Goal: Navigation & Orientation: Understand site structure

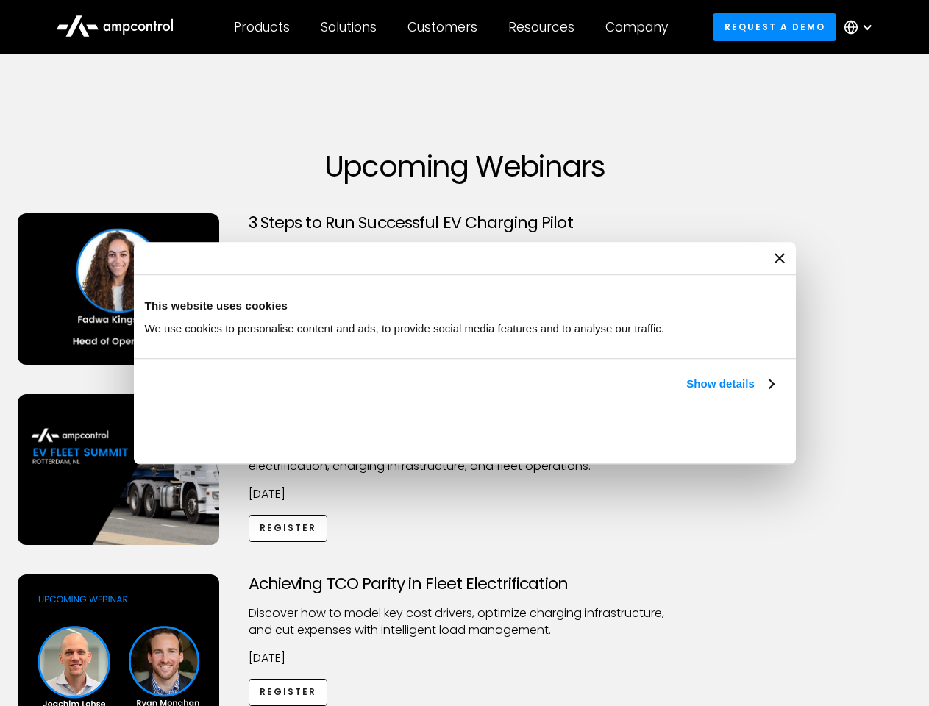
click at [686, 393] on link "Show details" at bounding box center [729, 384] width 87 height 18
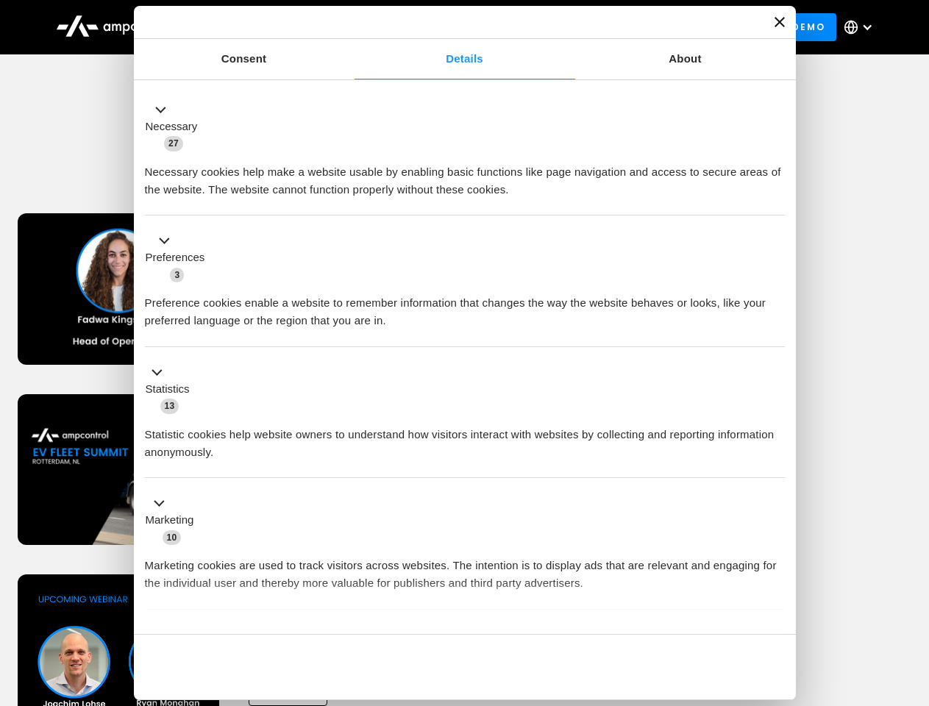
click at [775, 609] on div "Consent Details [#IABV2SETTINGS#] About This website uses cookies We use cookie…" at bounding box center [465, 353] width 662 height 694
click at [912, 593] on div "Achieving TCO Parity in Fleet Electrification Discover how to model key cost dr…" at bounding box center [465, 689] width 924 height 231
click at [452, 27] on div "Customers" at bounding box center [442, 27] width 70 height 16
click at [261, 27] on div "Products" at bounding box center [262, 27] width 56 height 16
click at [349, 27] on div "Solutions" at bounding box center [349, 27] width 56 height 16
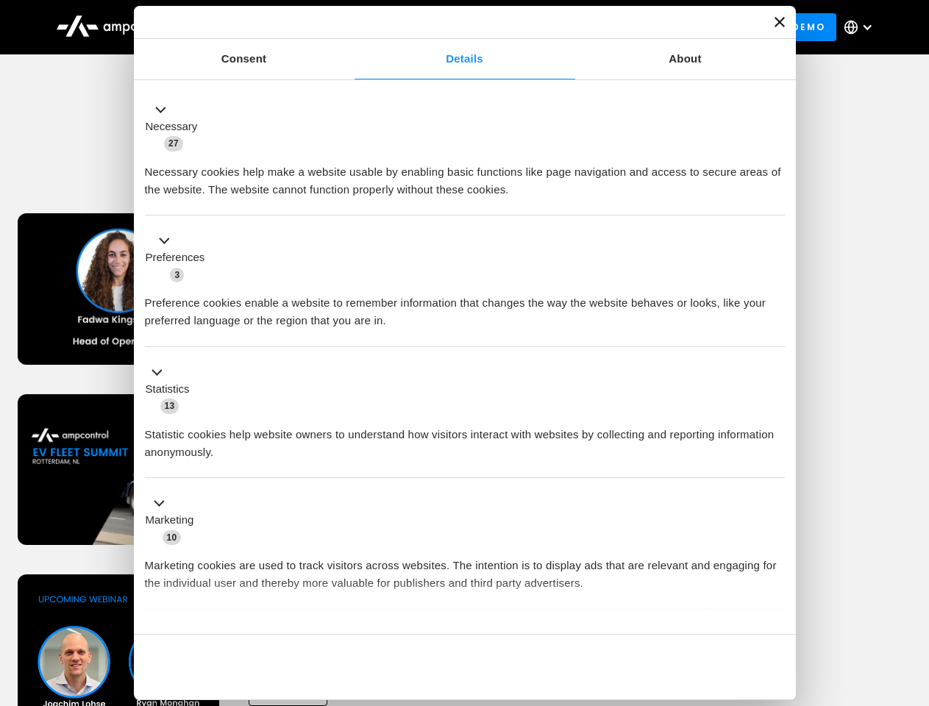
click at [445, 27] on div "Customers" at bounding box center [442, 27] width 70 height 16
click at [544, 27] on div "Resources" at bounding box center [541, 27] width 66 height 16
click at [641, 27] on div "Company" at bounding box center [636, 27] width 62 height 16
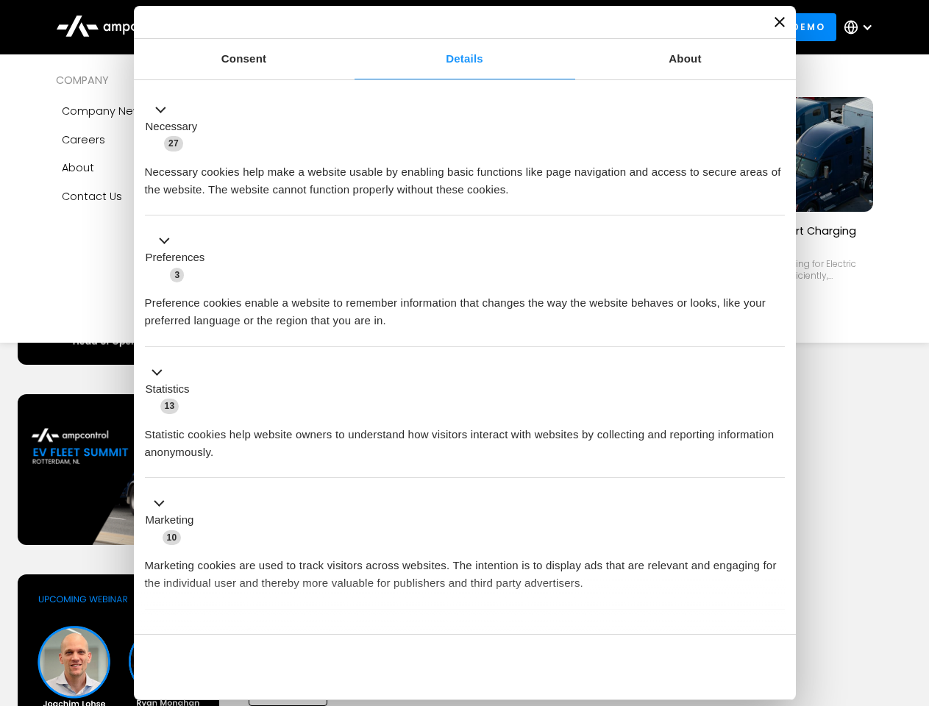
click at [862, 27] on div at bounding box center [867, 27] width 12 height 12
